Goal: Task Accomplishment & Management: Use online tool/utility

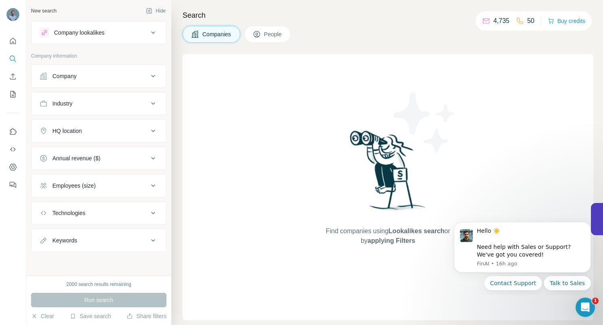
click at [154, 75] on icon at bounding box center [153, 76] width 10 height 10
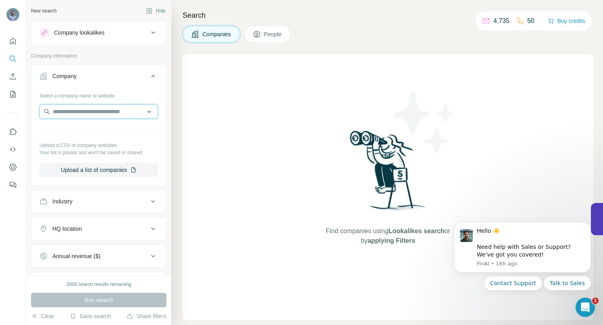
click at [72, 109] on input "text" at bounding box center [99, 111] width 119 height 15
paste input "**********"
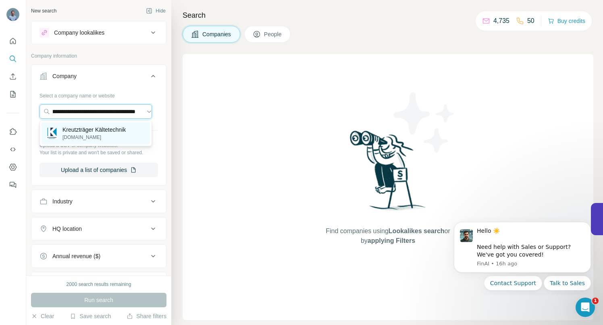
type input "**********"
click at [81, 134] on p "[DOMAIN_NAME]" at bounding box center [93, 137] width 63 height 7
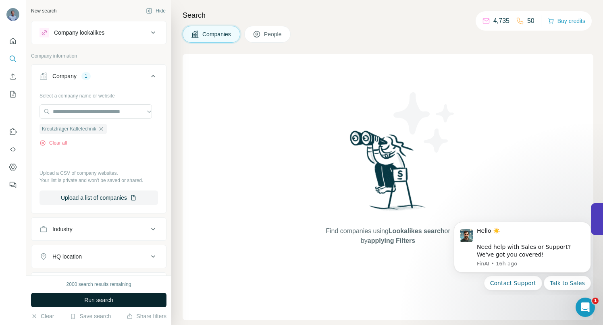
click at [94, 300] on span "Run search" at bounding box center [98, 300] width 29 height 8
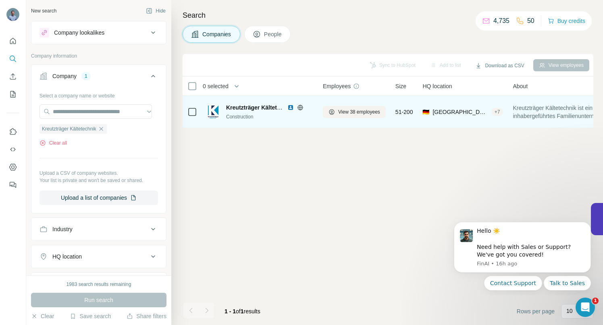
click at [197, 112] on icon at bounding box center [192, 112] width 10 height 10
click at [351, 109] on span "View 38 employees" at bounding box center [359, 111] width 42 height 7
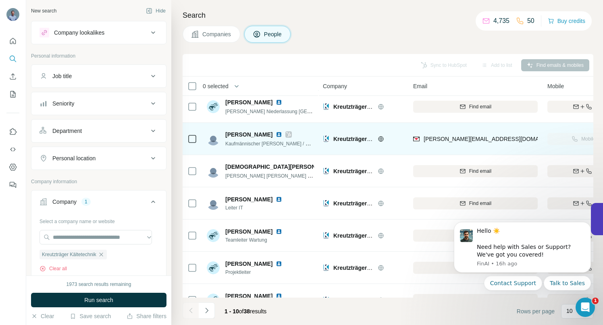
scroll to position [101, 0]
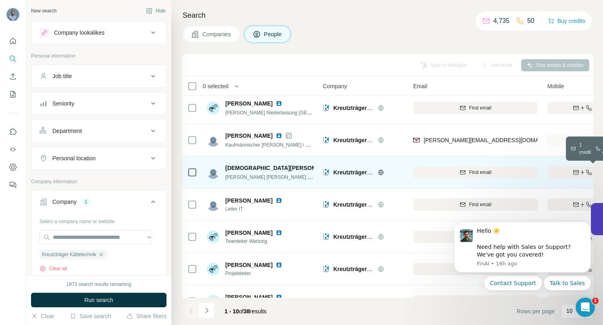
click at [549, 175] on div "Find both" at bounding box center [595, 172] width 94 height 7
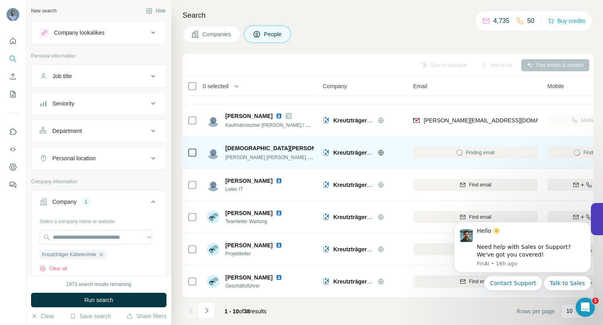
scroll to position [125, 0]
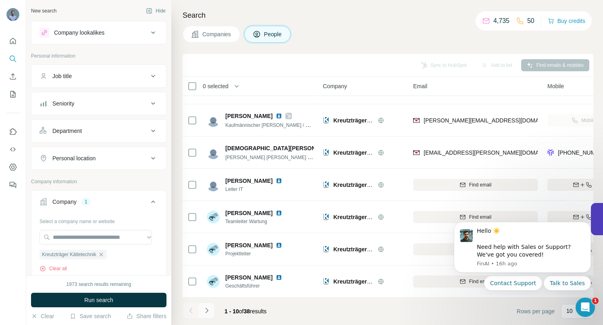
click at [207, 310] on icon "Navigate to next page" at bounding box center [206, 310] width 3 height 5
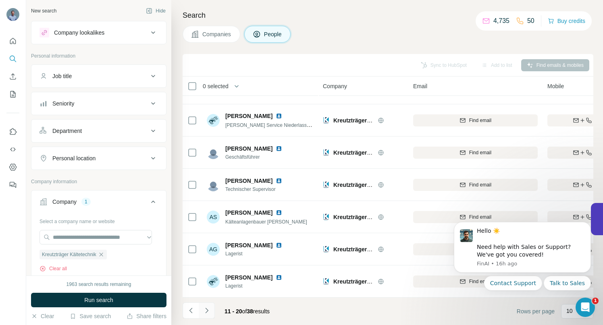
click at [207, 313] on icon "Navigate to next page" at bounding box center [207, 311] width 8 height 8
click at [206, 316] on button "Navigate to next page" at bounding box center [207, 311] width 16 height 16
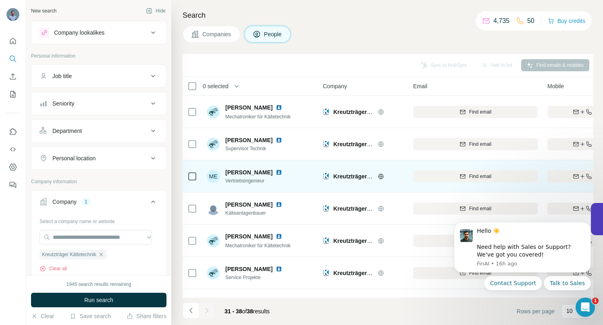
scroll to position [60, 0]
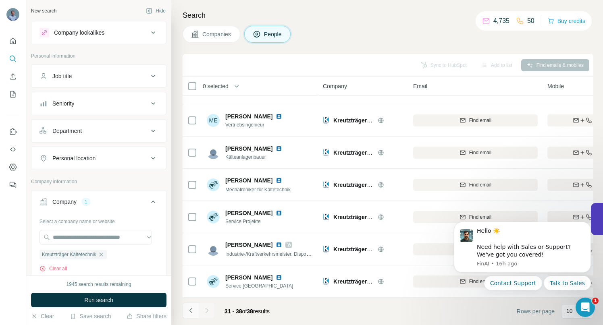
click at [189, 314] on icon "Navigate to previous page" at bounding box center [191, 311] width 8 height 8
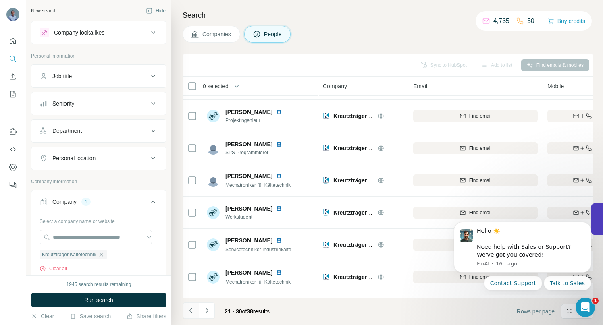
click at [190, 313] on icon "Navigate to previous page" at bounding box center [191, 311] width 8 height 8
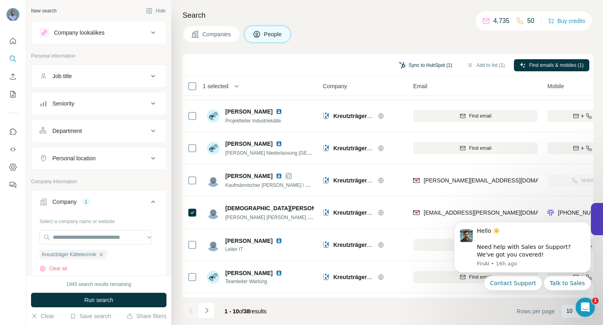
click at [412, 63] on button "Sync to HubSpot (1)" at bounding box center [426, 65] width 65 height 12
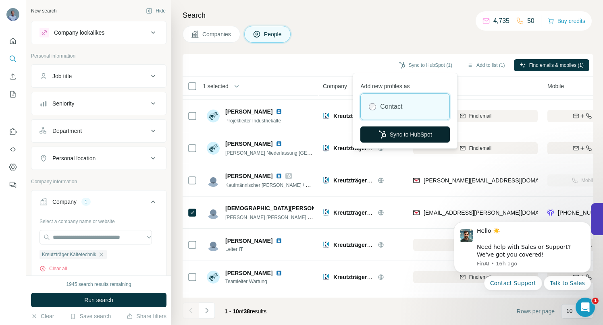
click at [404, 134] on button "Sync to HubSpot" at bounding box center [405, 135] width 90 height 16
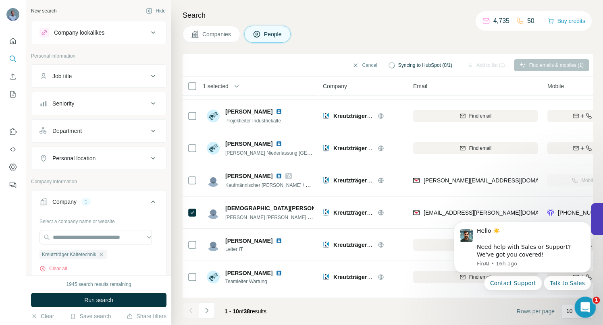
click at [585, 308] on icon "Open Intercom Messenger" at bounding box center [584, 306] width 13 height 13
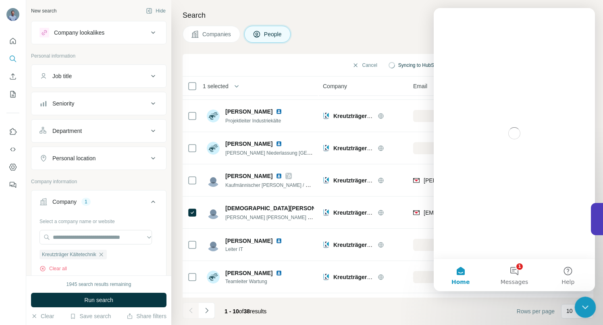
scroll to position [0, 0]
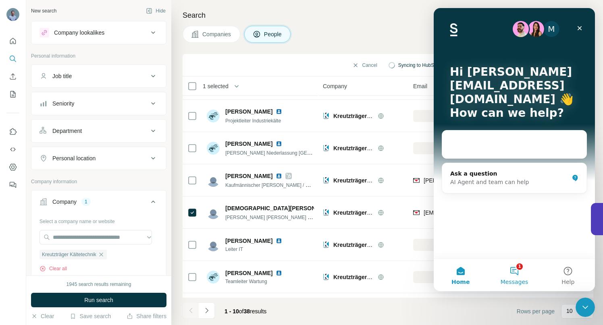
click at [518, 272] on button "1 Messages" at bounding box center [514, 275] width 54 height 32
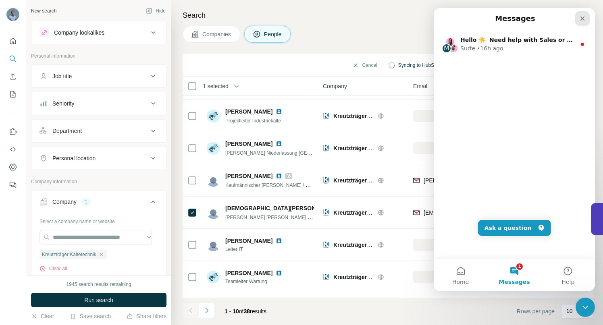
click at [582, 18] on icon "Close" at bounding box center [583, 19] width 4 height 4
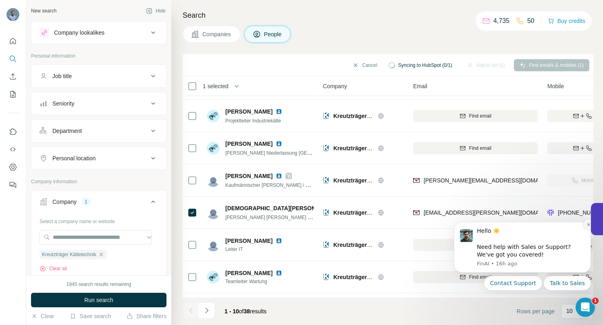
click at [585, 228] on button "Dismiss notification" at bounding box center [588, 224] width 10 height 10
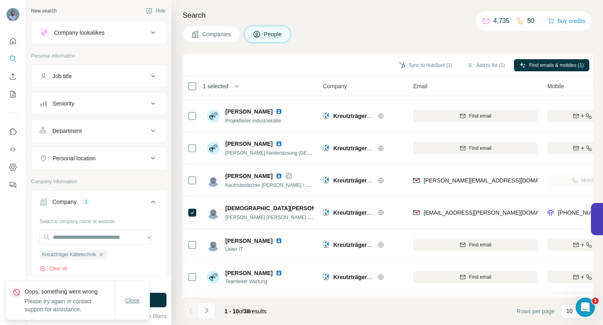
click at [133, 302] on span "Close" at bounding box center [132, 301] width 15 height 8
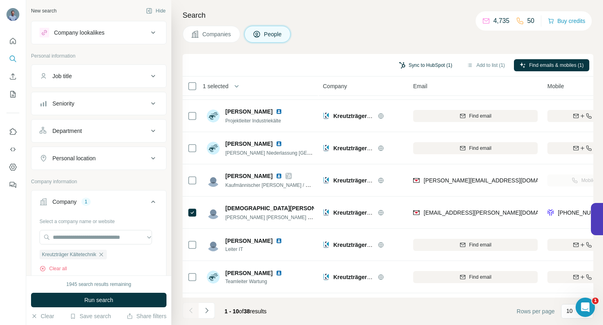
click at [417, 65] on button "Sync to HubSpot (1)" at bounding box center [426, 65] width 65 height 12
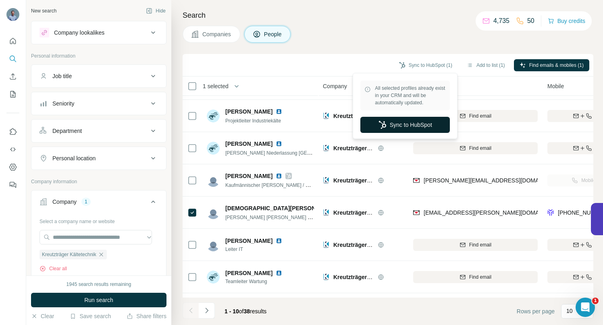
click at [411, 125] on button "Sync to HubSpot" at bounding box center [405, 125] width 90 height 16
